Goal: Information Seeking & Learning: Learn about a topic

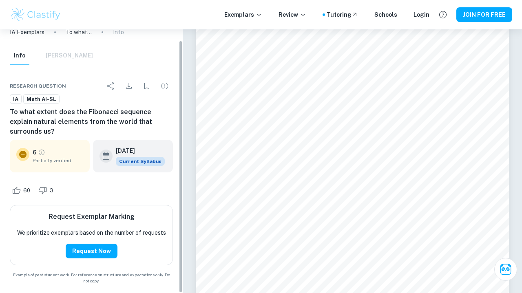
scroll to position [7196, 0]
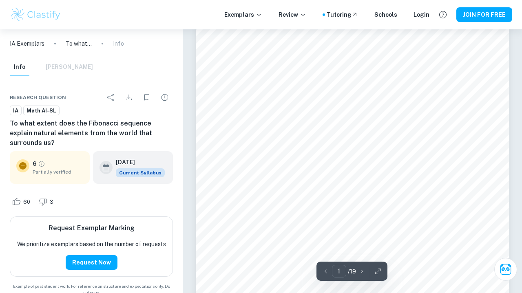
scroll to position [16, 0]
click at [67, 68] on div "Info Mark Scheme" at bounding box center [51, 67] width 83 height 18
click at [35, 65] on div "Info Mark Scheme" at bounding box center [51, 67] width 83 height 18
click at [57, 69] on div "Info Mark Scheme" at bounding box center [51, 67] width 83 height 18
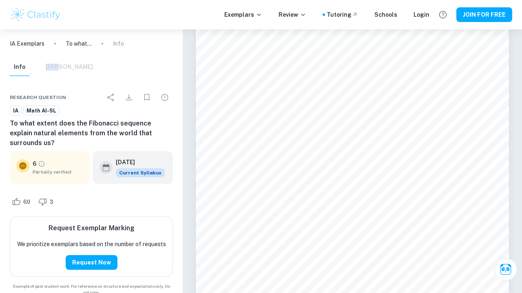
click at [57, 69] on div "Info Mark Scheme" at bounding box center [51, 67] width 83 height 18
click at [113, 69] on div "Info Mark Scheme" at bounding box center [91, 68] width 176 height 21
click at [131, 64] on div "Info Mark Scheme" at bounding box center [91, 68] width 176 height 21
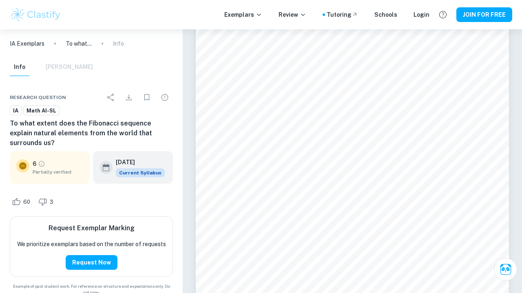
click at [70, 65] on div "Info Mark Scheme" at bounding box center [51, 67] width 83 height 18
